Goal: Find specific page/section: Find specific page/section

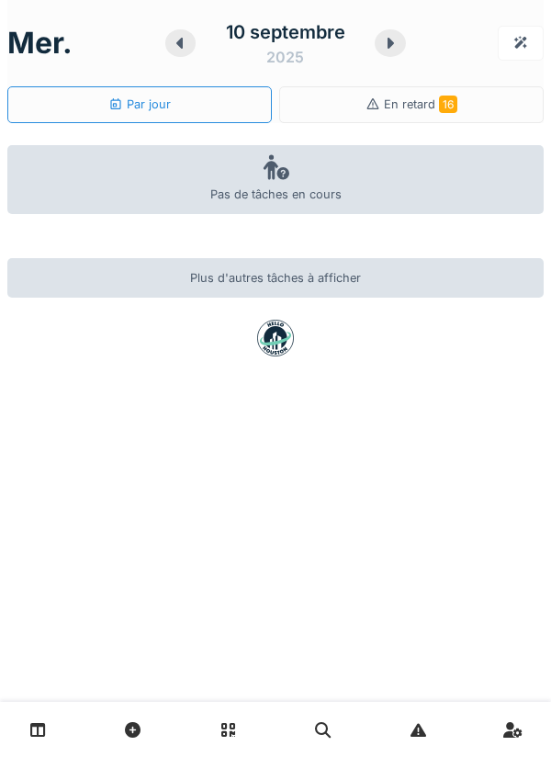
click at [48, 726] on link at bounding box center [38, 729] width 47 height 43
click at [46, 725] on link at bounding box center [38, 729] width 47 height 43
click at [173, 46] on icon at bounding box center [180, 43] width 18 height 15
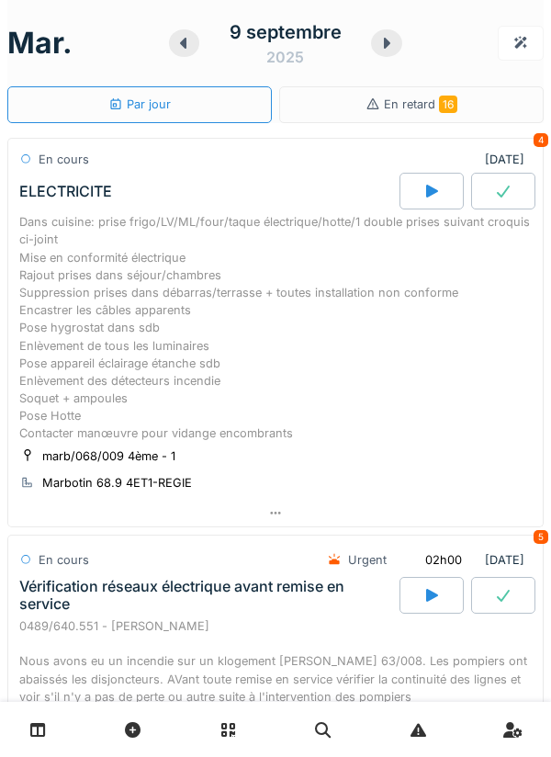
click at [422, 193] on div at bounding box center [431, 191] width 64 height 37
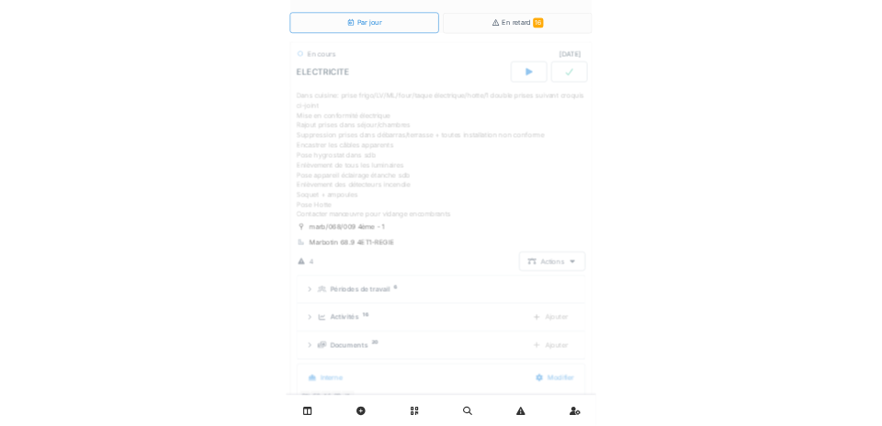
scroll to position [22, 0]
